Goal: Information Seeking & Learning: Learn about a topic

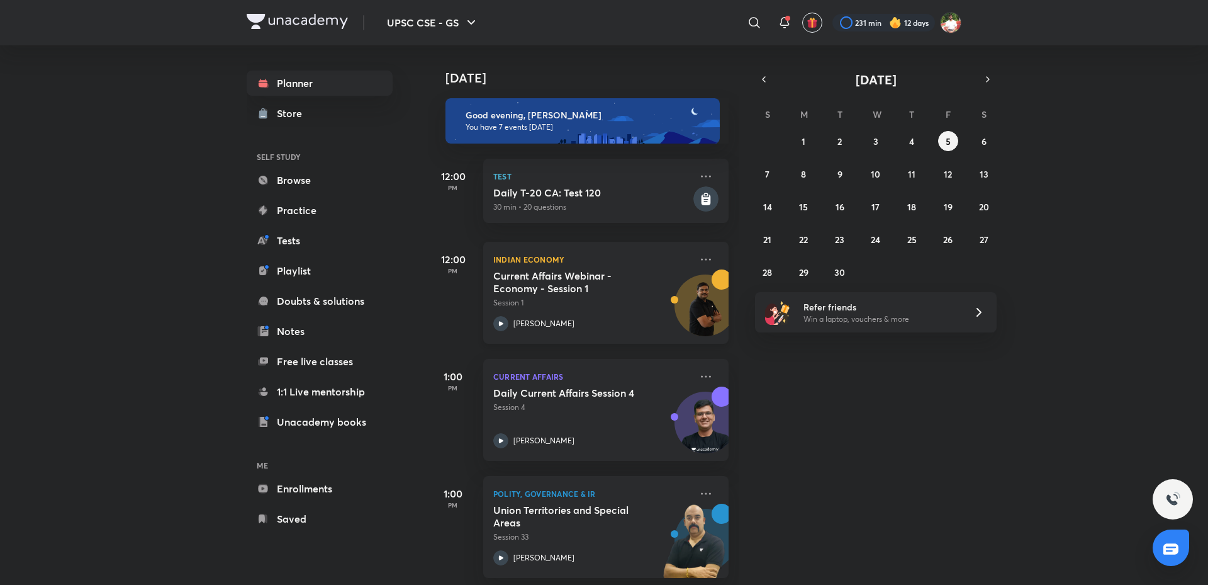
scroll to position [330, 0]
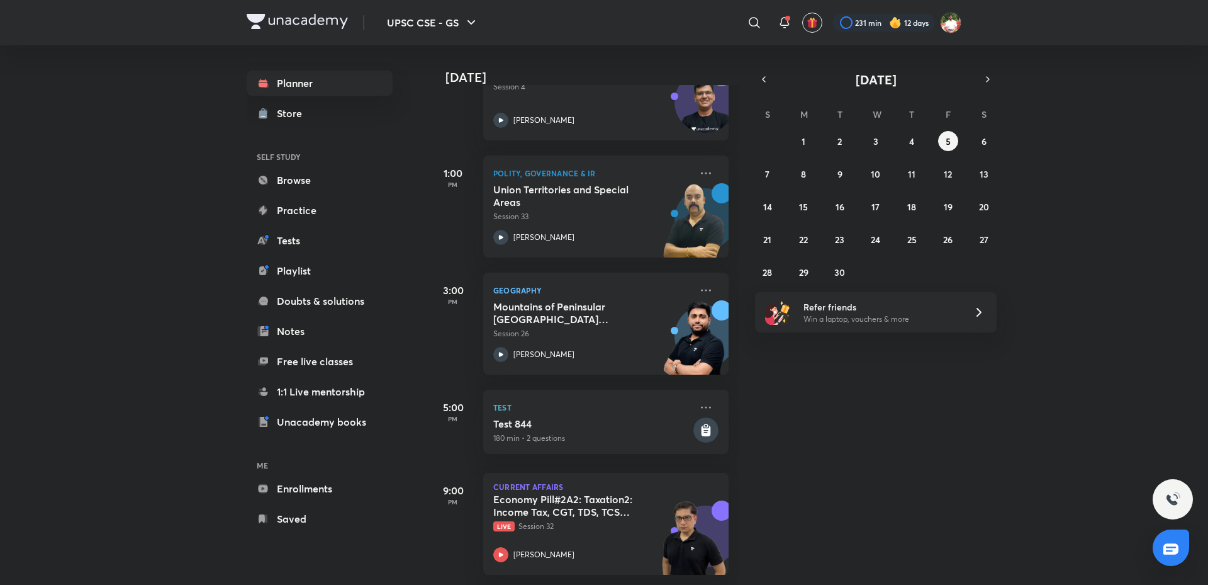
click at [791, 497] on div "Today Good evening, Shashank You have 7 events today 12:00 PM Test Daily T-20 C…" at bounding box center [817, 314] width 778 height 539
drag, startPoint x: 658, startPoint y: 481, endPoint x: 798, endPoint y: 525, distance: 146.9
click at [805, 521] on div "Today Good evening, Shashank You have 7 events today 12:00 PM Test Daily T-20 C…" at bounding box center [817, 314] width 778 height 539
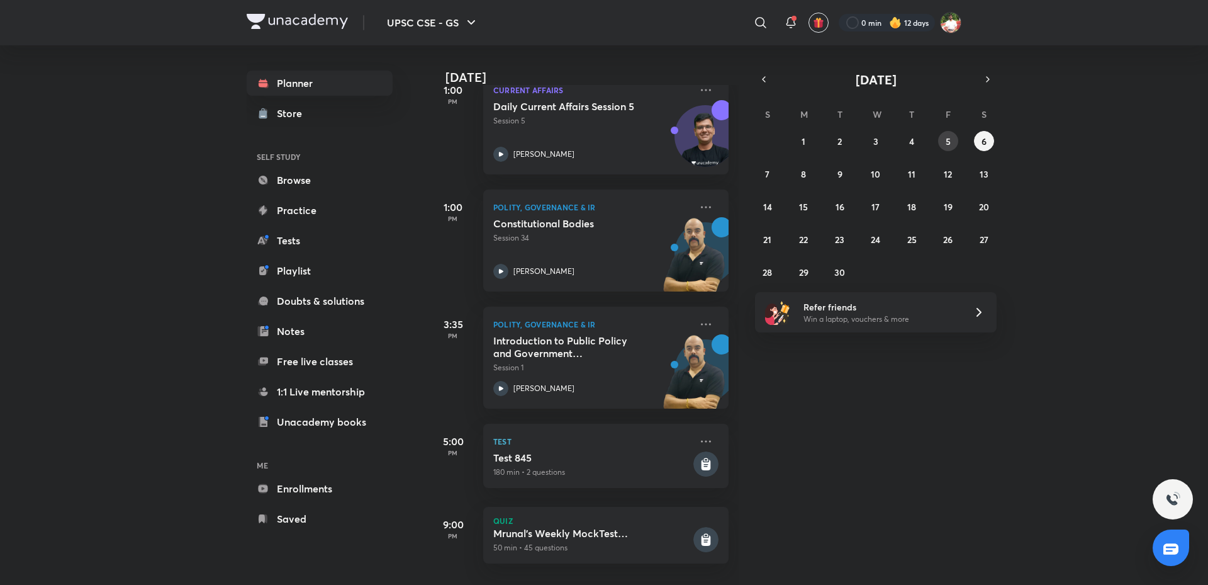
click at [943, 145] on button "5" at bounding box center [948, 141] width 20 height 20
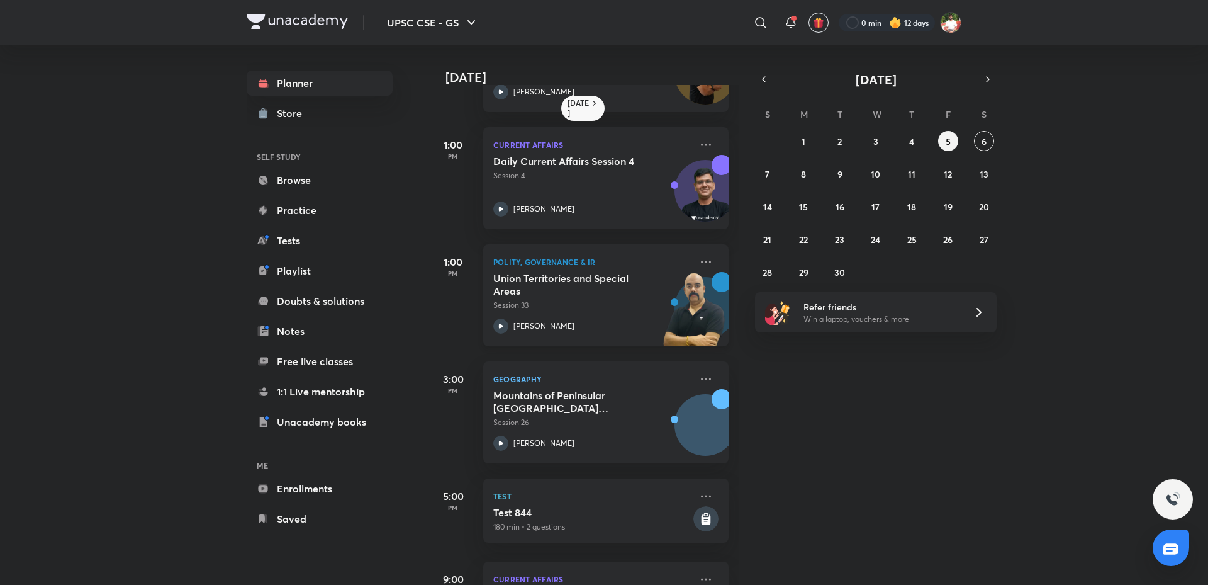
scroll to position [272, 0]
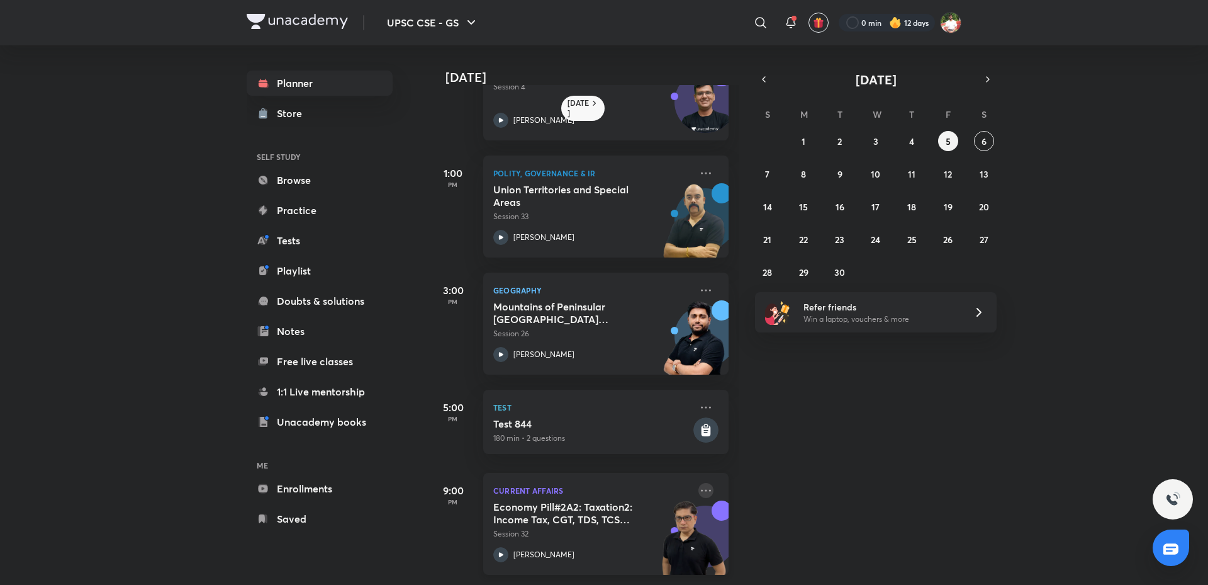
click at [699, 485] on icon at bounding box center [706, 490] width 15 height 15
click at [767, 541] on p "Go to course page" at bounding box center [793, 536] width 87 height 13
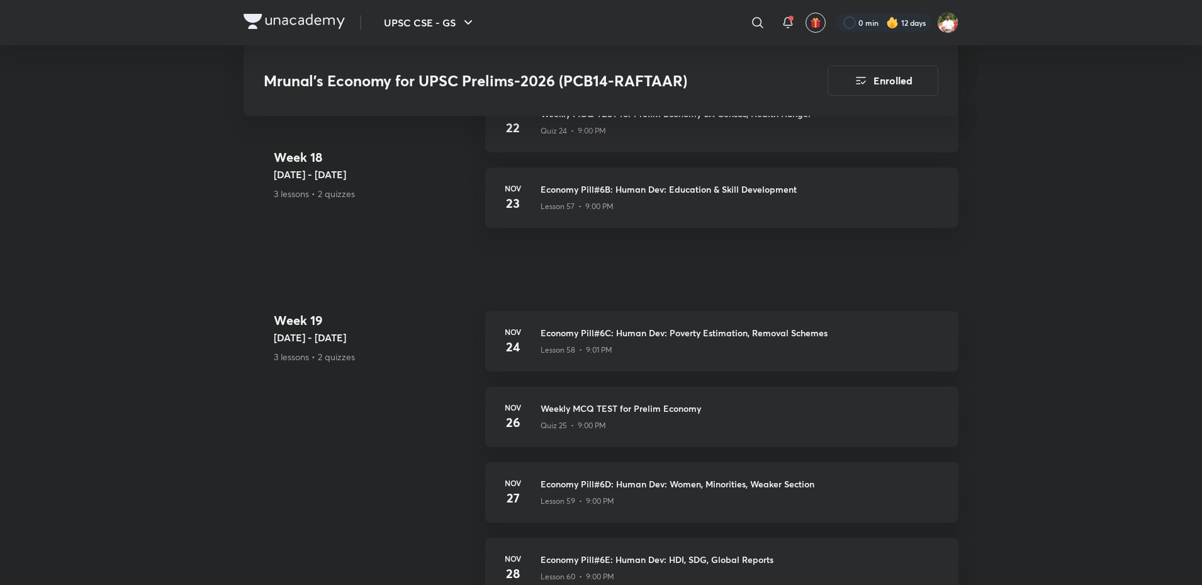
scroll to position [8954, 0]
